Goal: Task Accomplishment & Management: Complete application form

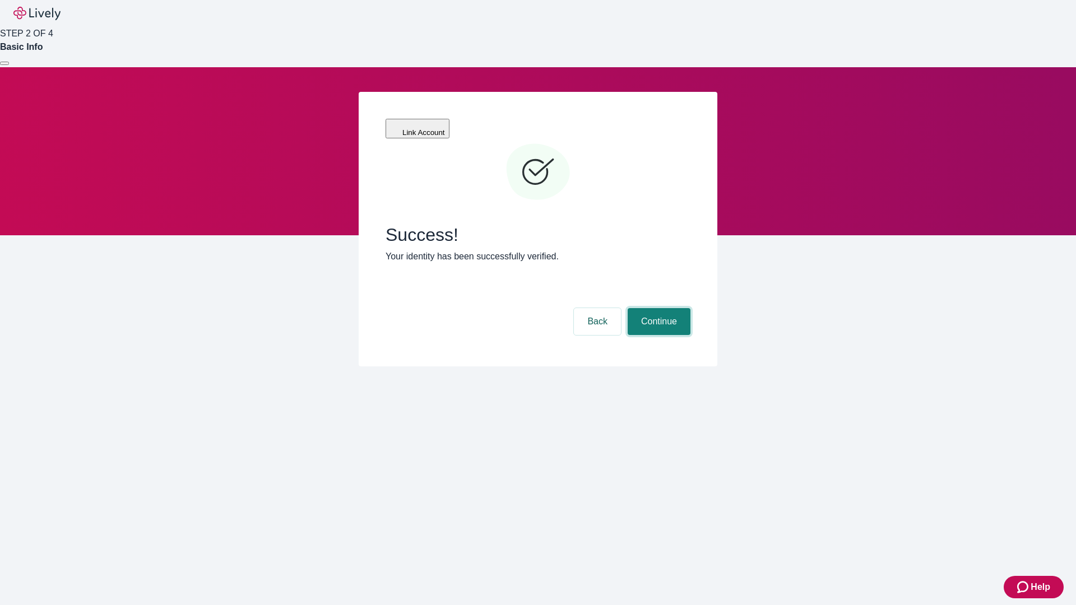
click at [657, 308] on button "Continue" at bounding box center [659, 321] width 63 height 27
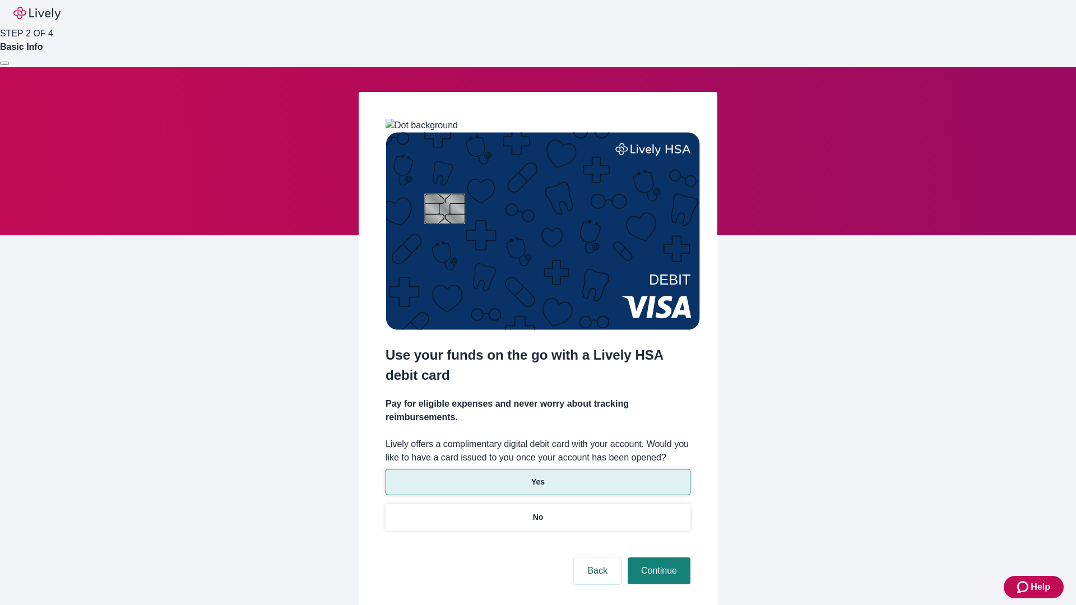
click at [538, 476] on p "Yes" at bounding box center [537, 482] width 13 height 12
click at [657, 558] on button "Continue" at bounding box center [659, 571] width 63 height 27
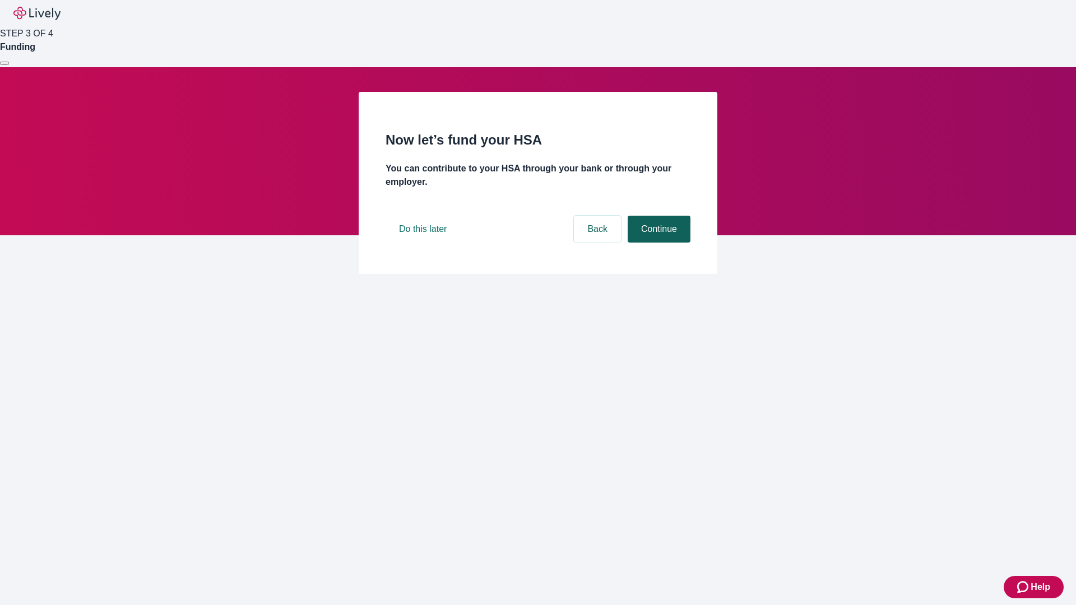
click at [657, 243] on button "Continue" at bounding box center [659, 229] width 63 height 27
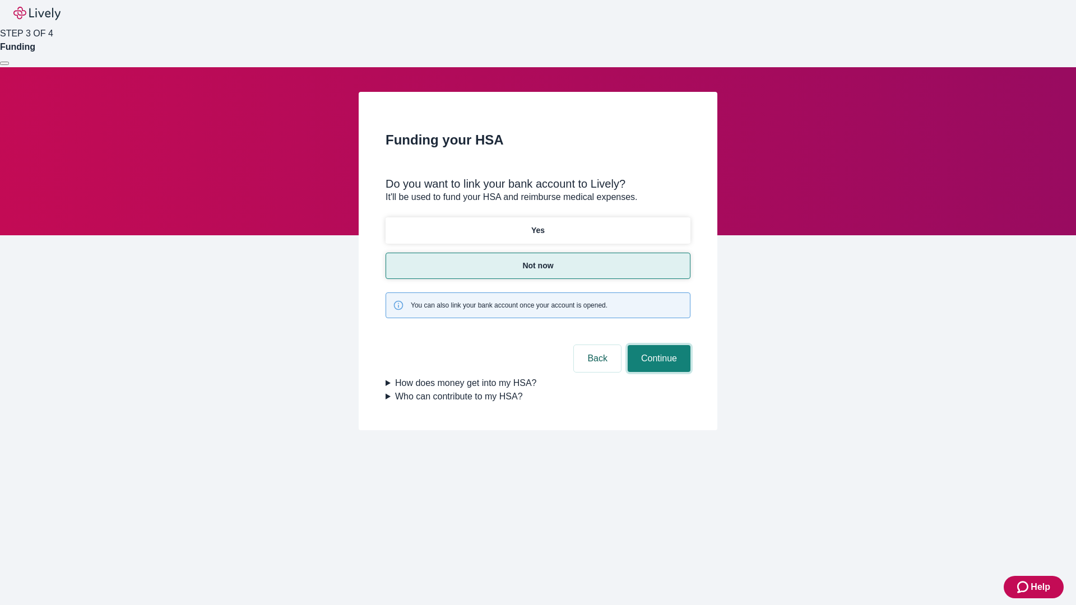
click at [657, 345] on button "Continue" at bounding box center [659, 358] width 63 height 27
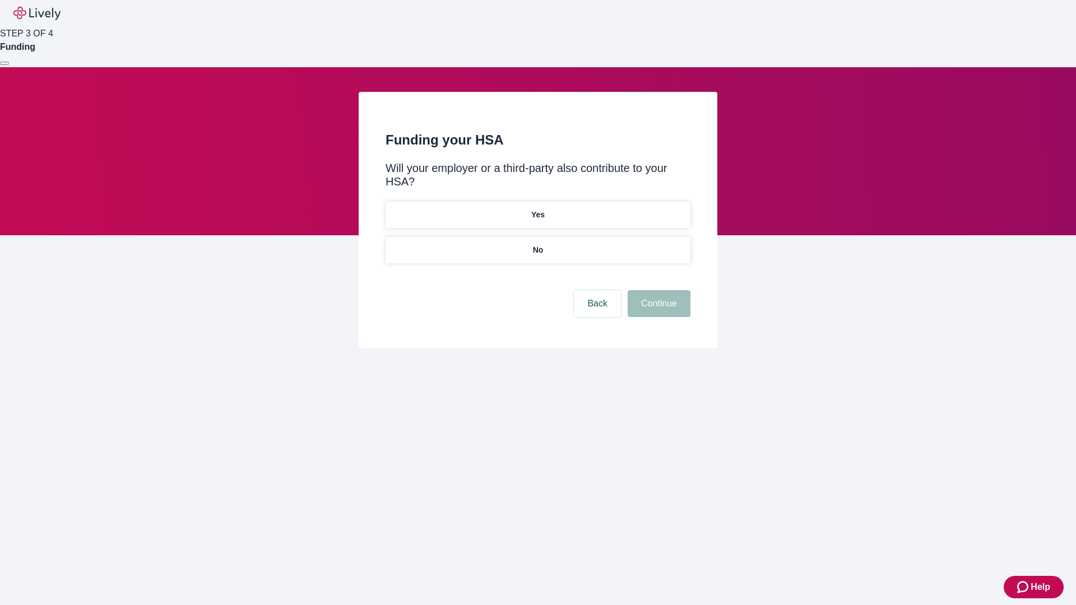
click at [538, 244] on p "No" at bounding box center [538, 250] width 11 height 12
click at [657, 290] on button "Continue" at bounding box center [659, 303] width 63 height 27
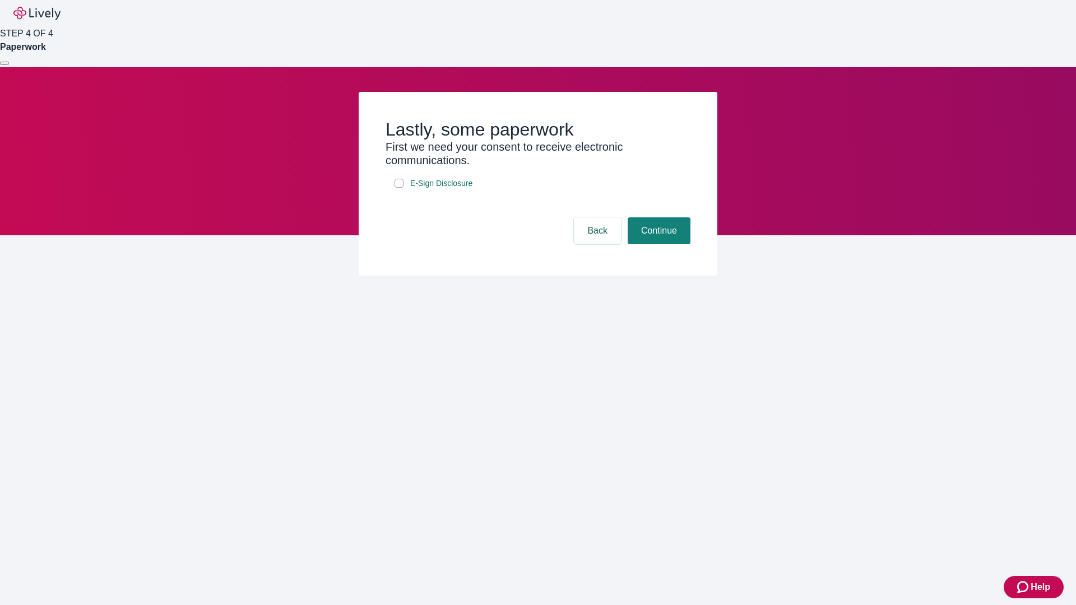
click at [399, 188] on input "E-Sign Disclosure" at bounding box center [399, 183] width 9 height 9
checkbox input "true"
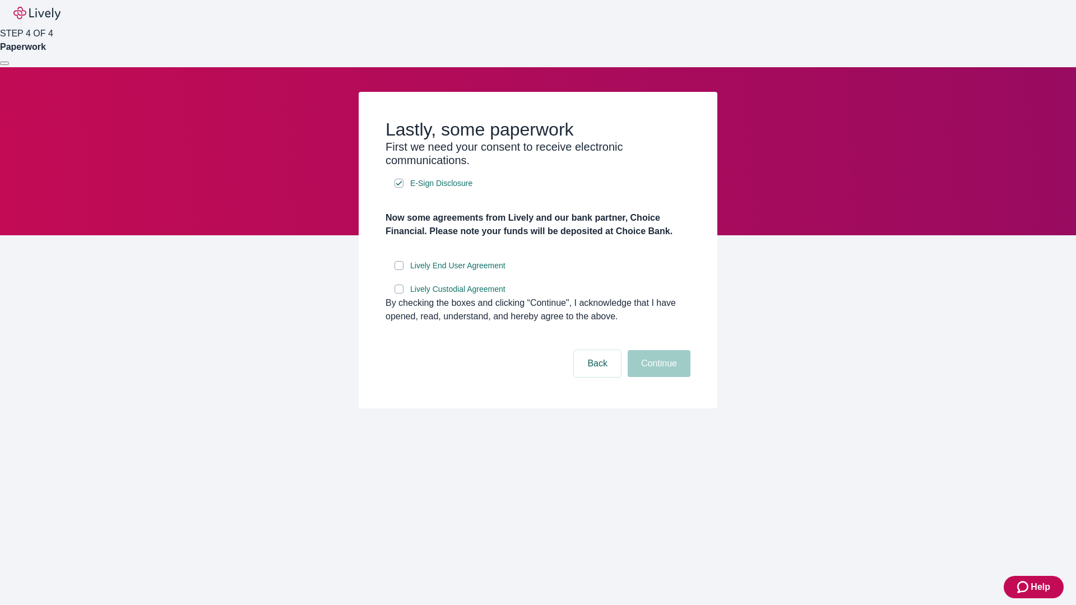
click at [399, 270] on input "Lively End User Agreement" at bounding box center [399, 265] width 9 height 9
checkbox input "true"
click at [399, 294] on input "Lively Custodial Agreement" at bounding box center [399, 289] width 9 height 9
checkbox input "true"
click at [657, 377] on button "Continue" at bounding box center [659, 363] width 63 height 27
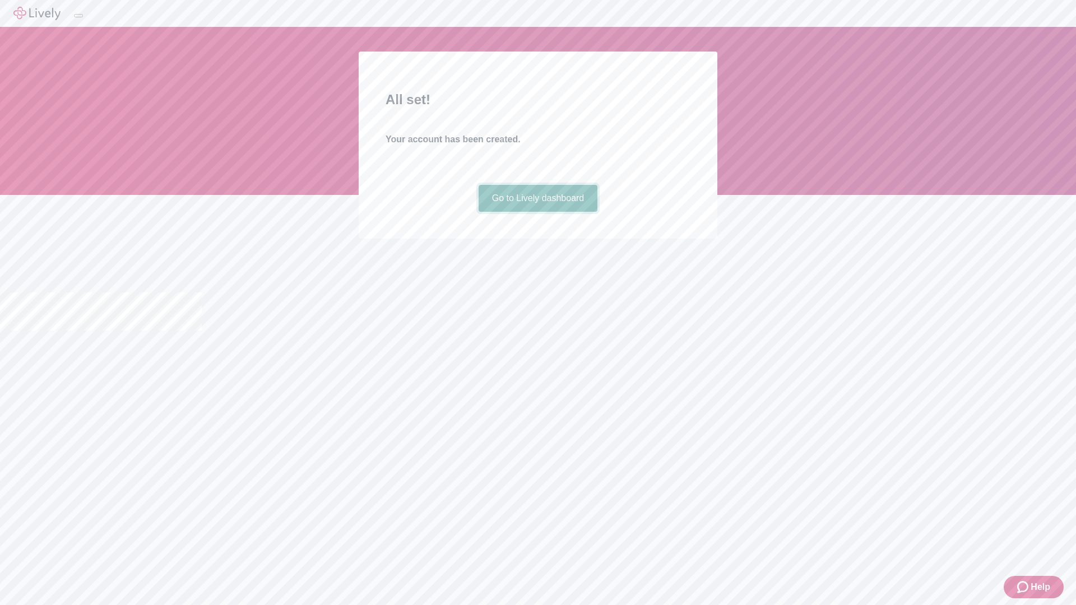
click at [538, 212] on link "Go to Lively dashboard" at bounding box center [538, 198] width 119 height 27
